Goal: Check status: Check status

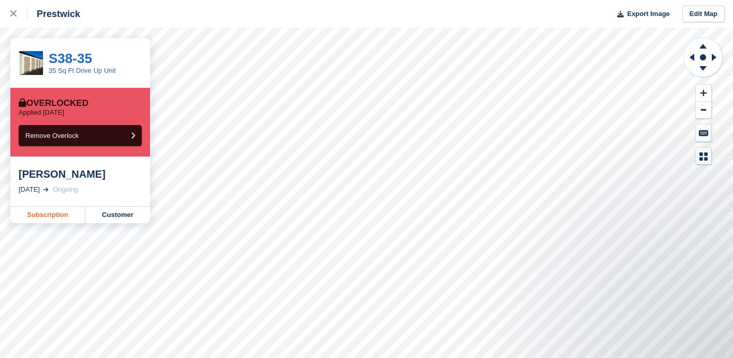
click at [43, 217] on link "Subscription" at bounding box center [47, 215] width 75 height 17
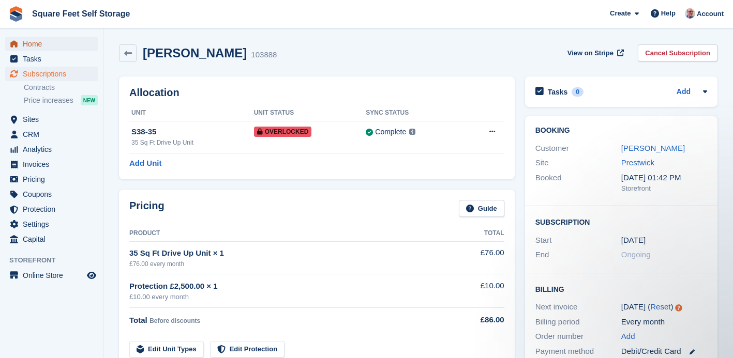
click at [35, 41] on span "Home" at bounding box center [54, 44] width 62 height 14
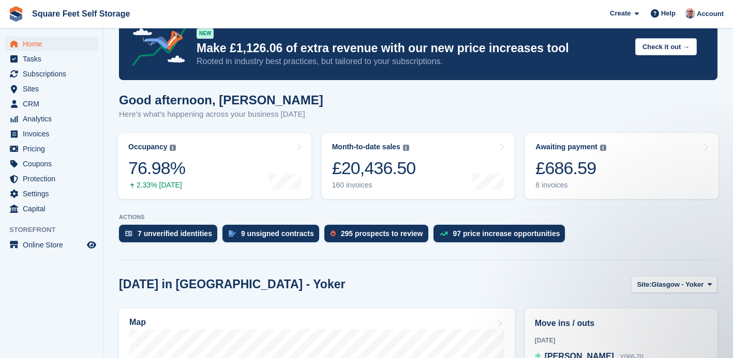
scroll to position [30, 0]
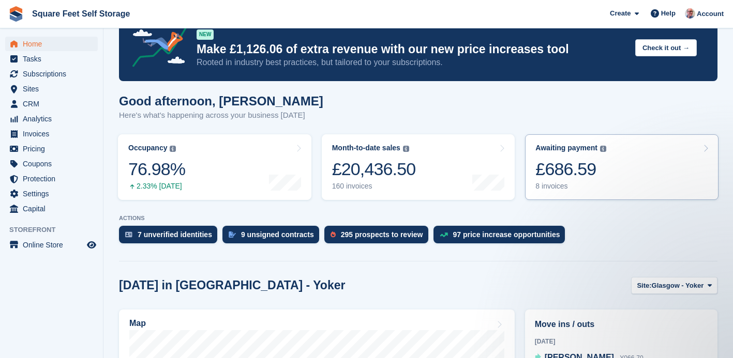
click at [564, 168] on div "£686.59" at bounding box center [570, 169] width 71 height 21
